Goal: Check status

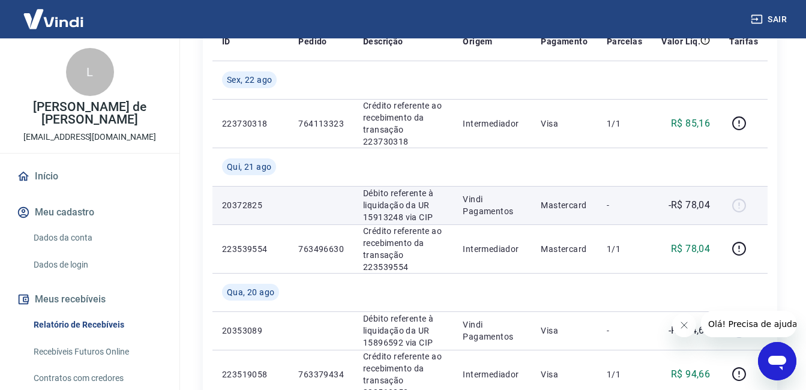
scroll to position [240, 0]
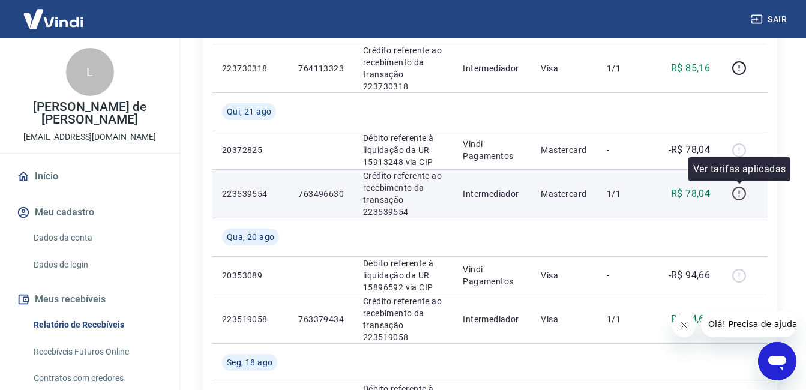
click at [744, 194] on icon "button" at bounding box center [739, 193] width 15 height 15
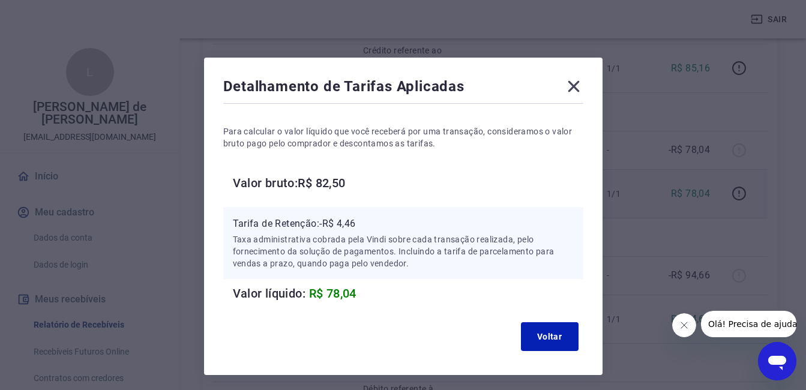
click at [574, 86] on icon at bounding box center [573, 86] width 11 height 11
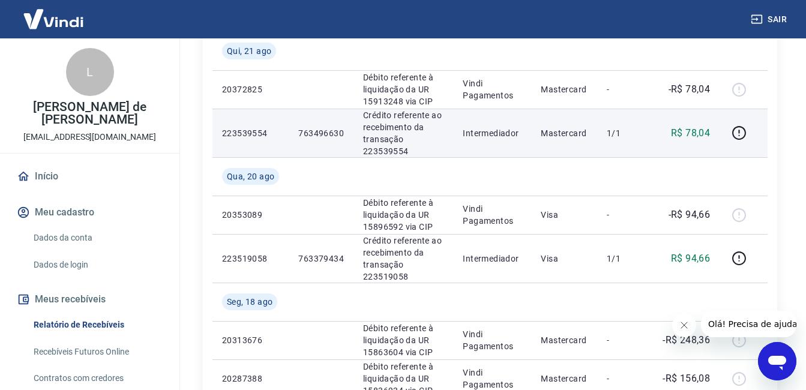
scroll to position [360, 0]
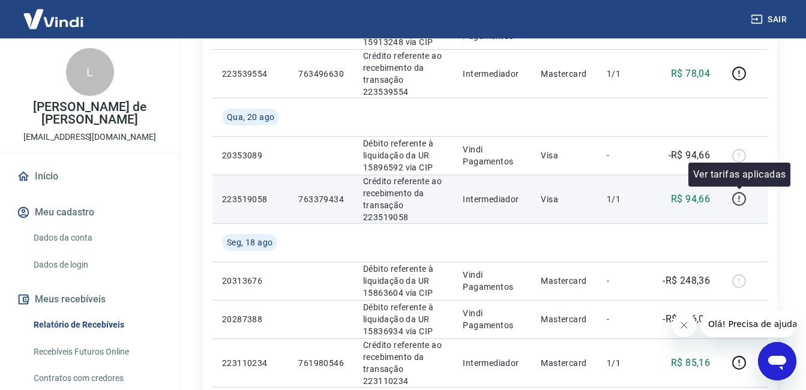
click at [742, 201] on icon "button" at bounding box center [739, 199] width 15 height 15
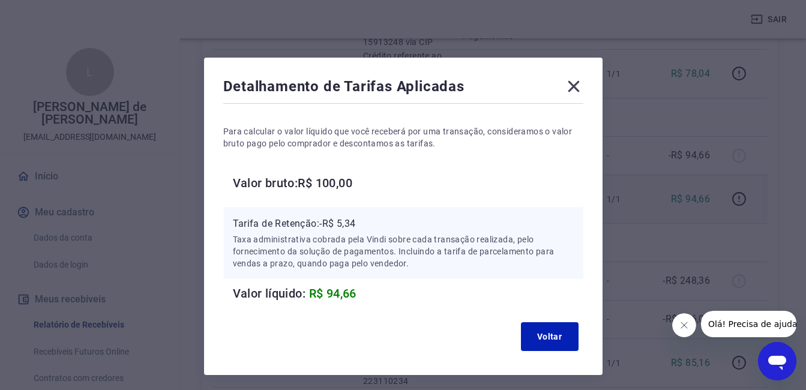
click at [573, 82] on icon at bounding box center [573, 86] width 19 height 19
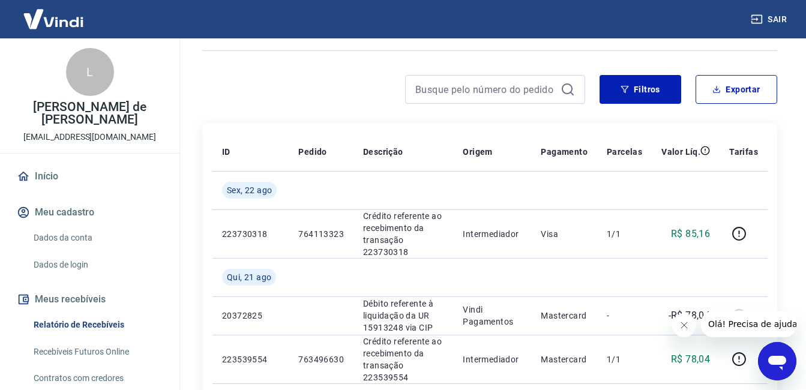
scroll to position [0, 0]
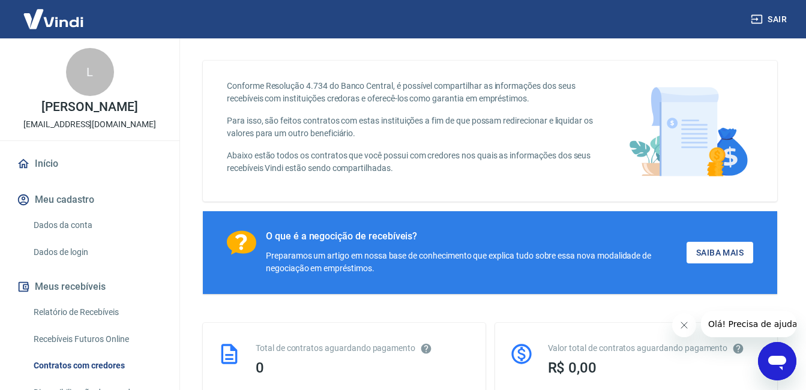
scroll to position [25, 0]
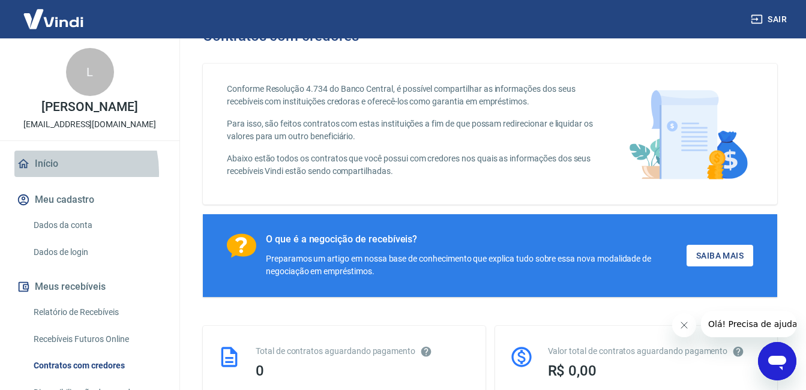
click at [51, 177] on link "Início" at bounding box center [89, 164] width 151 height 26
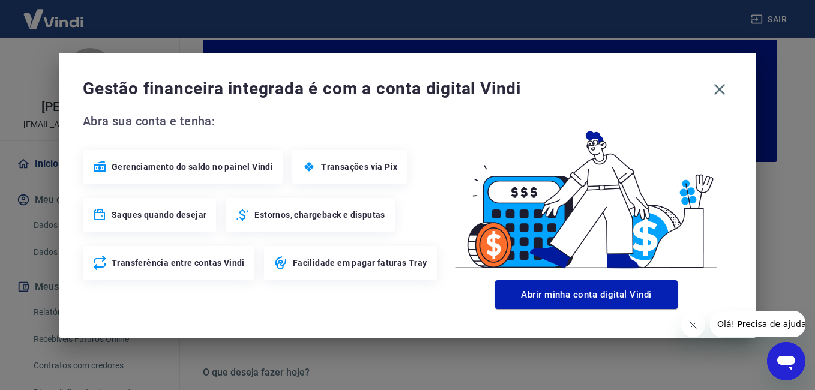
click at [346, 165] on span "Transações via Pix" at bounding box center [359, 167] width 76 height 12
click at [349, 168] on span "Transações via Pix" at bounding box center [359, 167] width 76 height 12
click at [720, 92] on icon "button" at bounding box center [719, 89] width 19 height 19
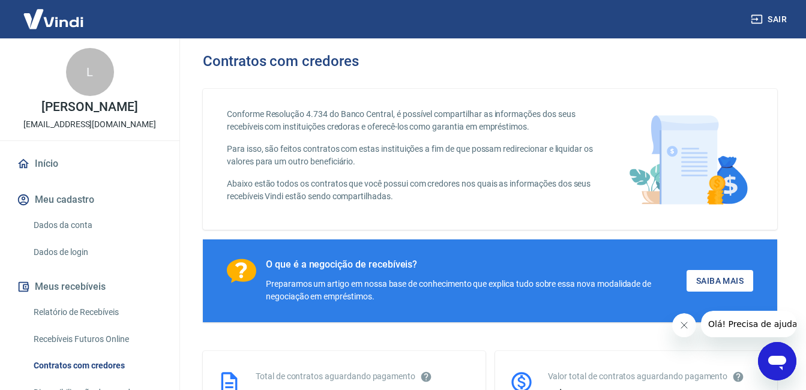
scroll to position [25, 0]
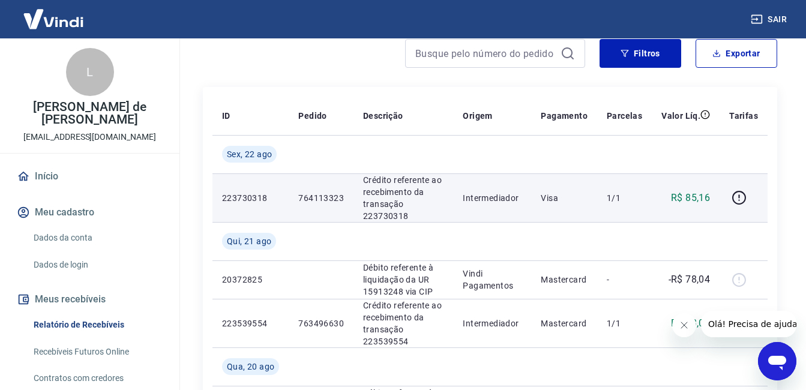
scroll to position [120, 0]
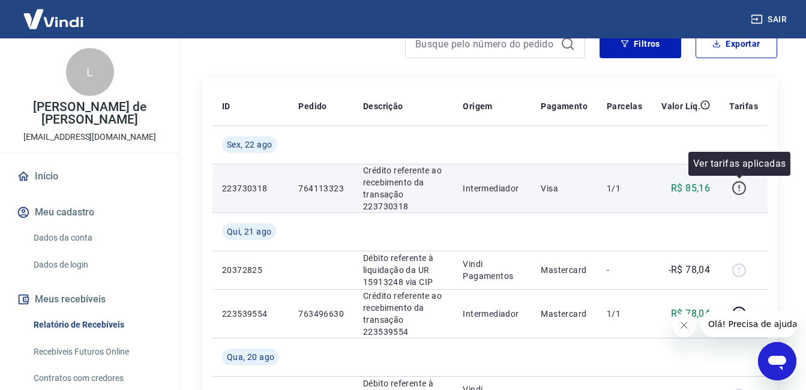
click at [738, 190] on icon "button" at bounding box center [739, 188] width 15 height 15
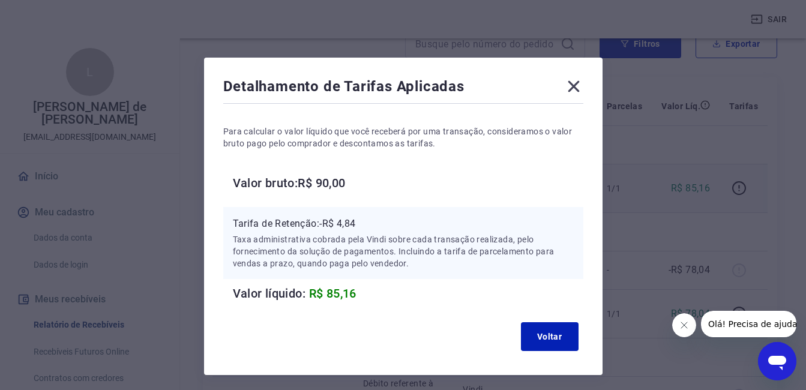
click at [572, 82] on icon at bounding box center [573, 86] width 19 height 19
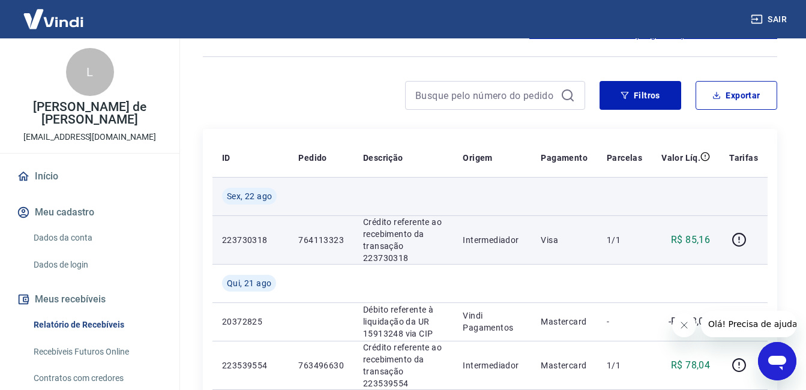
scroll to position [60, 0]
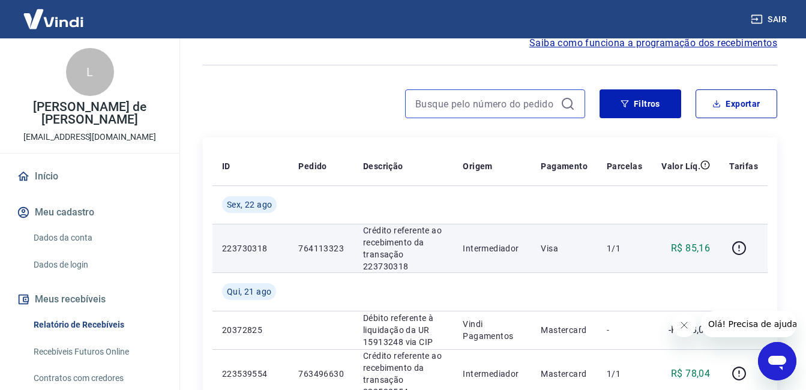
click at [439, 103] on input at bounding box center [485, 104] width 140 height 18
click at [434, 99] on input "tx" at bounding box center [485, 104] width 140 height 18
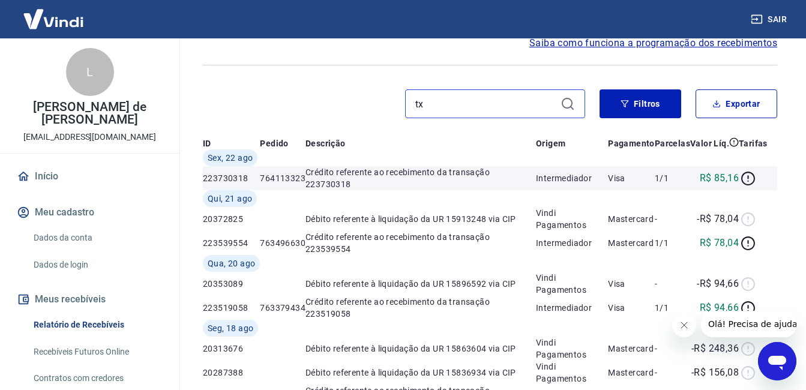
type input "tx"
